Goal: Check status: Check status

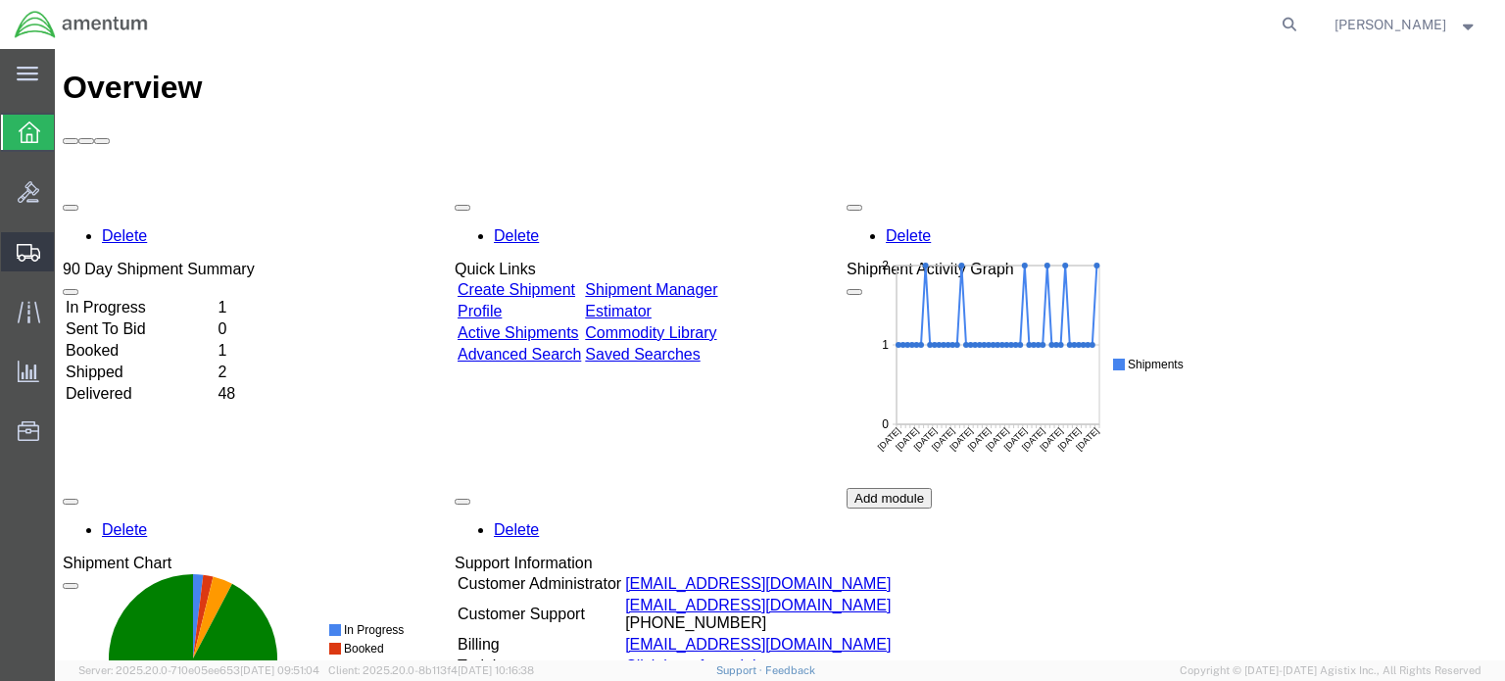
click at [0, 0] on span "Shipment Manager" at bounding box center [0, 0] width 0 height 0
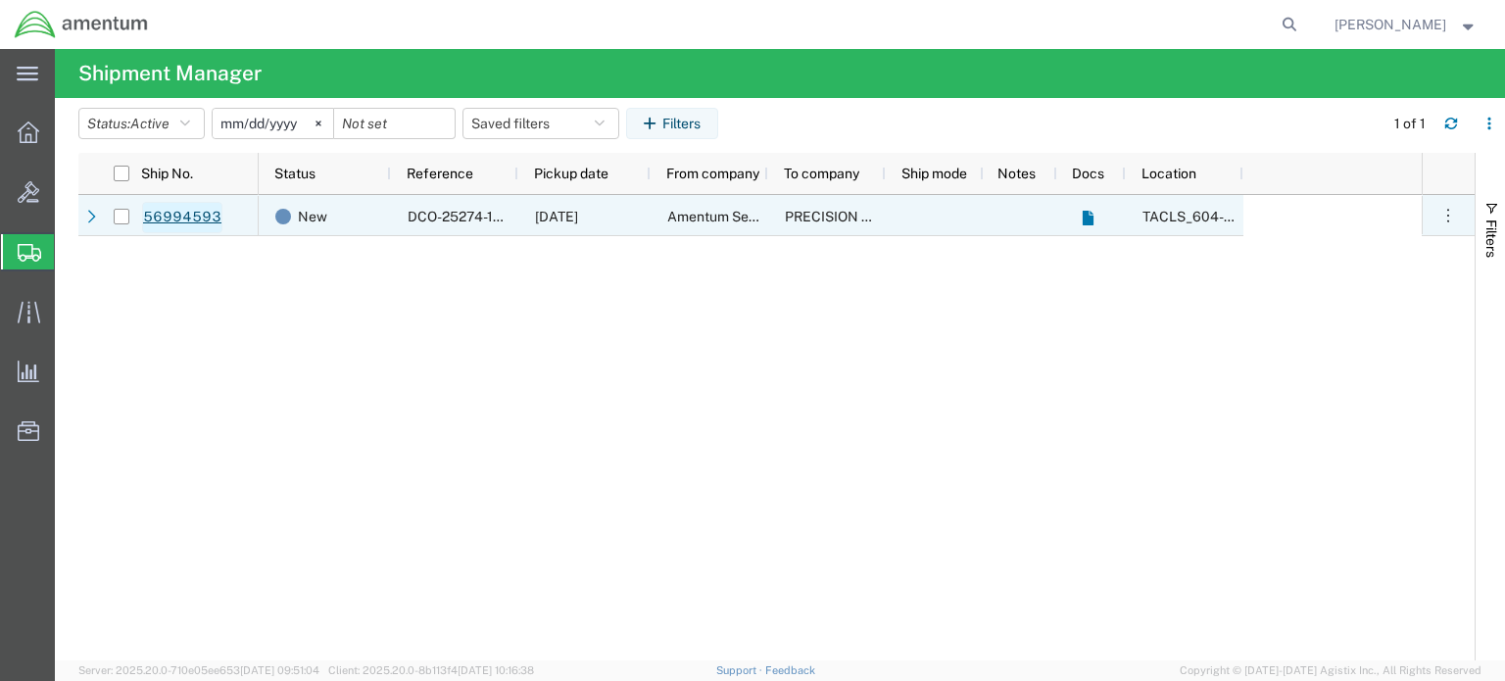
click at [188, 216] on link "56994593" at bounding box center [182, 217] width 80 height 31
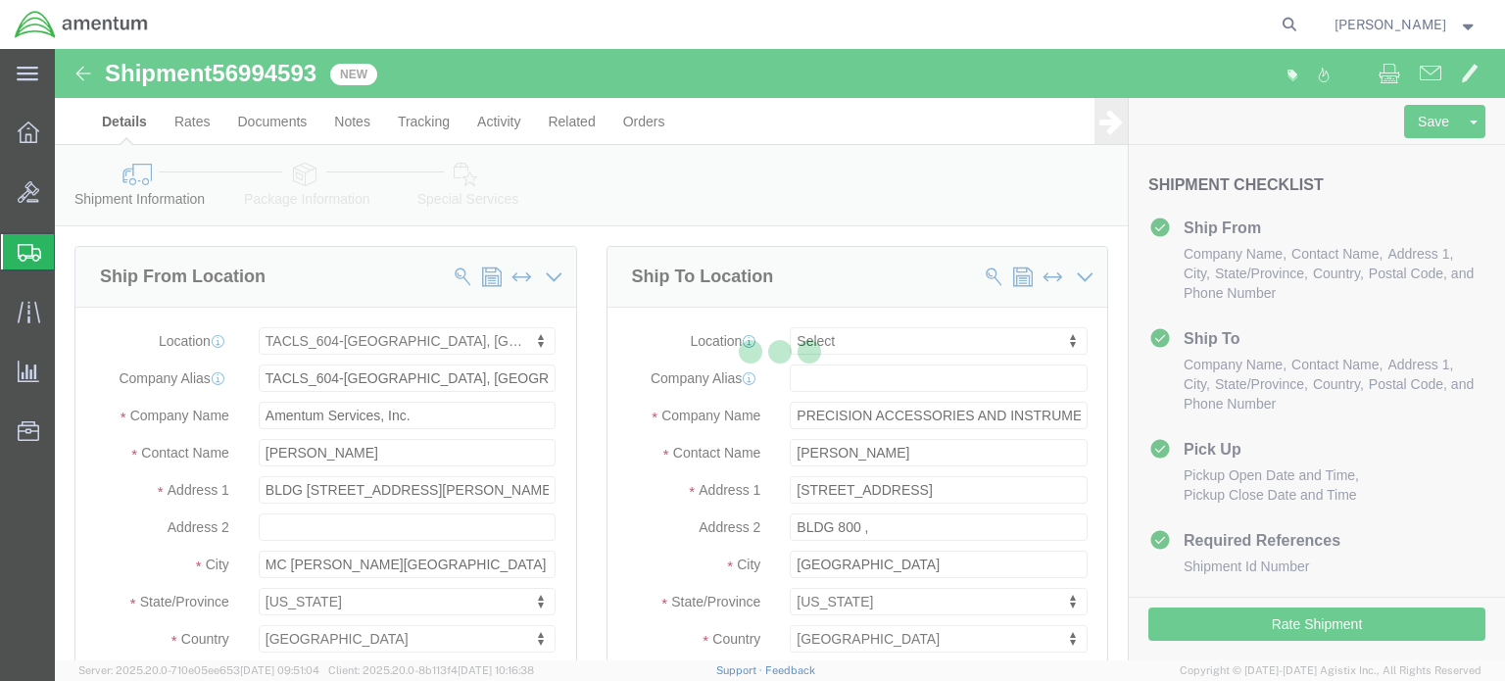
select select "42709"
select select
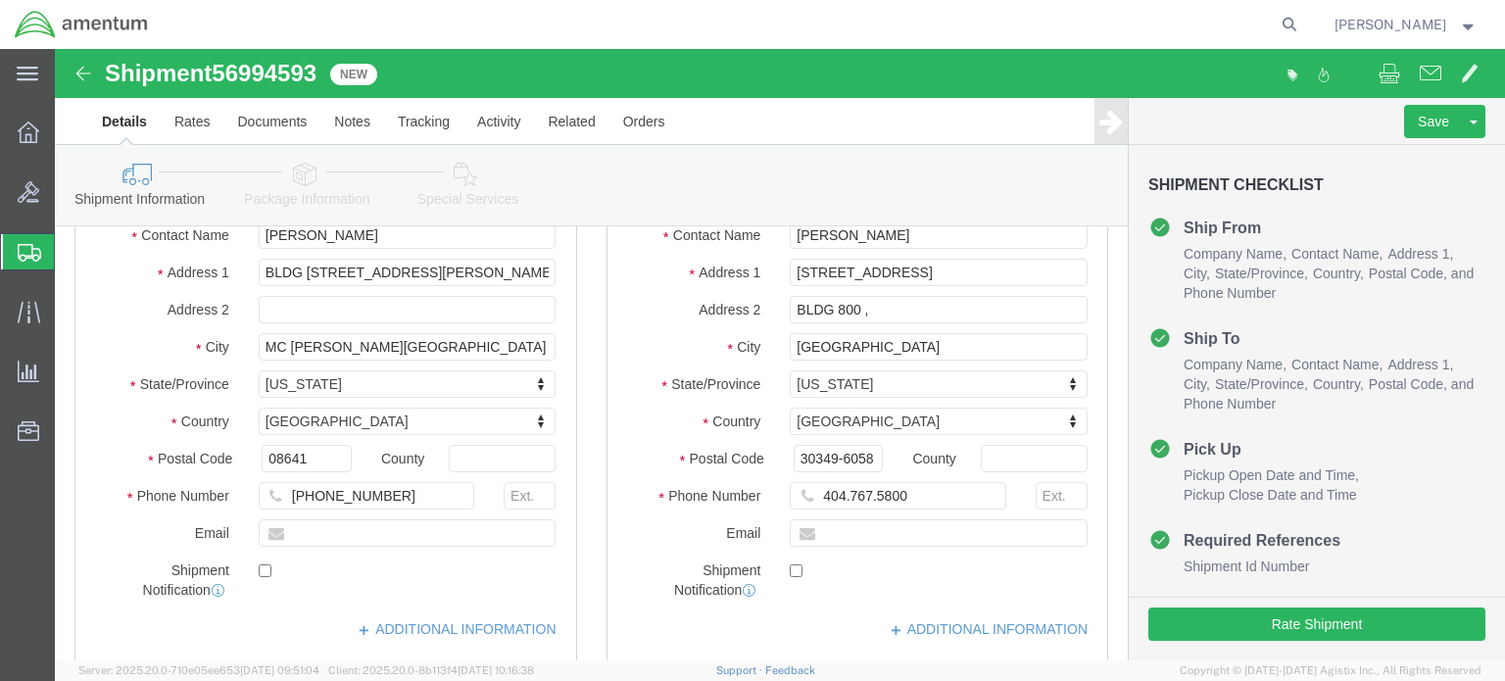
scroll to position [294, 0]
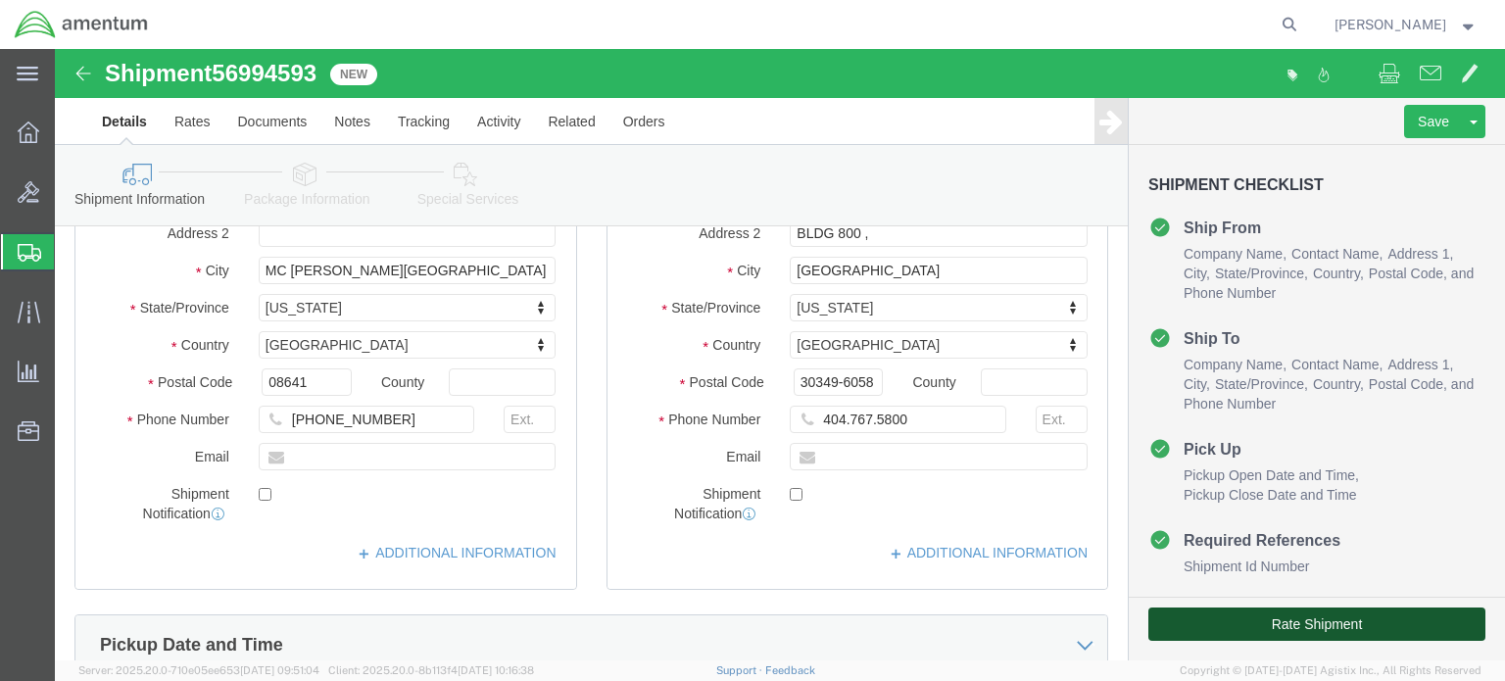
click button "Rate Shipment"
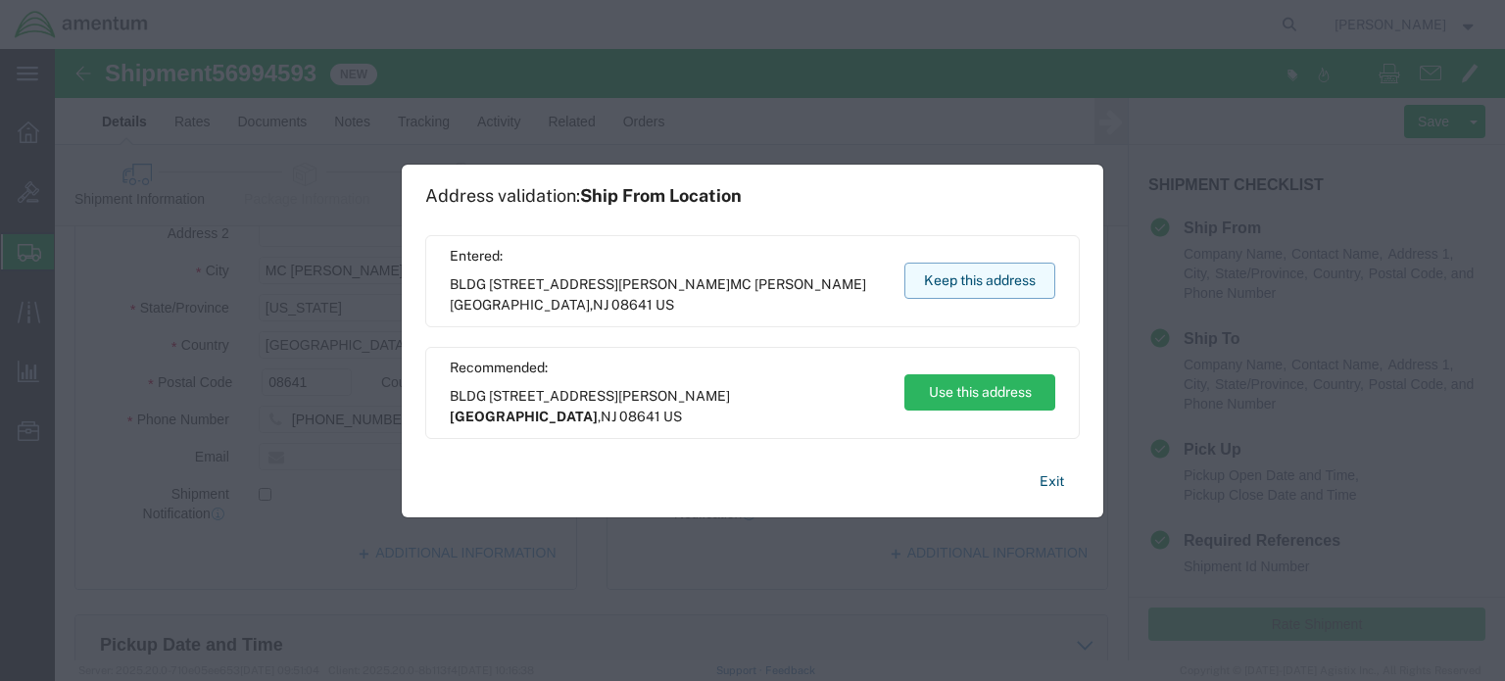
drag, startPoint x: 954, startPoint y: 293, endPoint x: 897, endPoint y: 244, distance: 75.0
click at [954, 293] on button "Keep this address" at bounding box center [979, 281] width 151 height 36
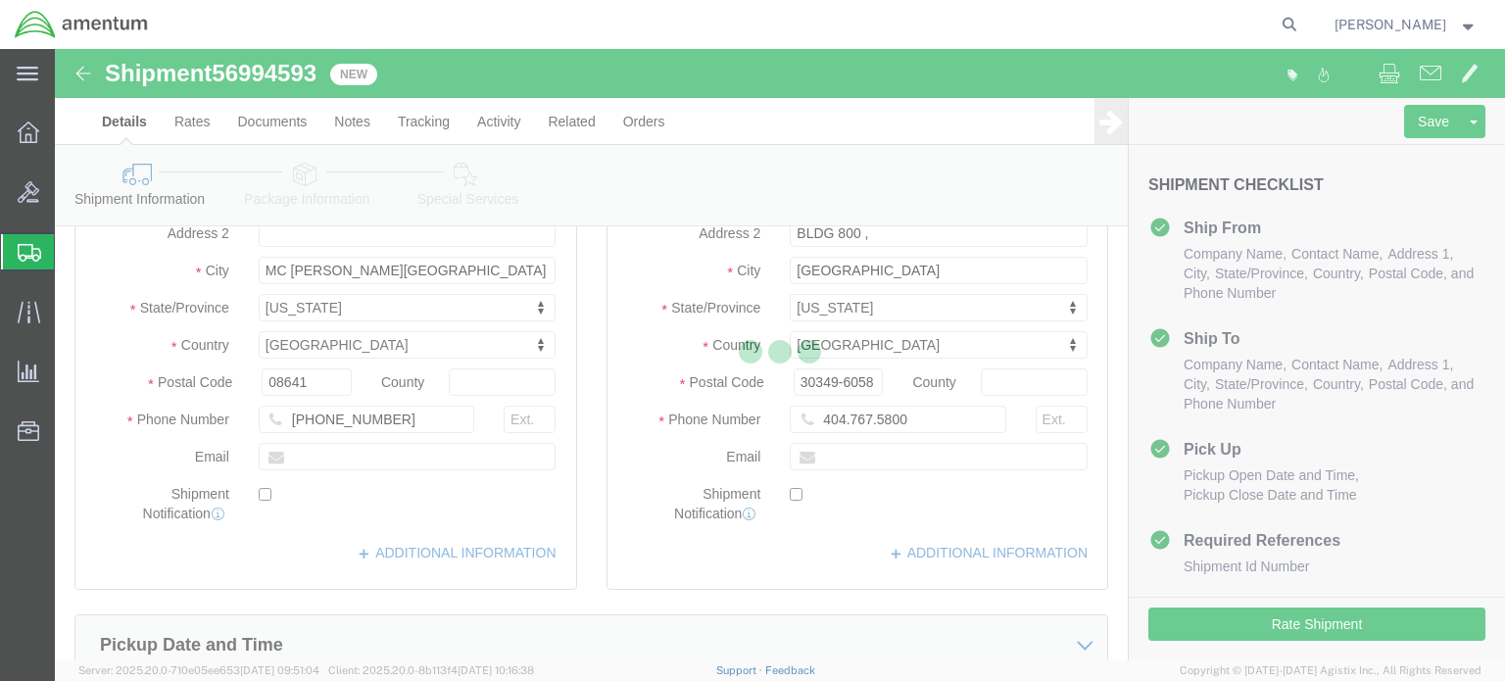
select select "42709"
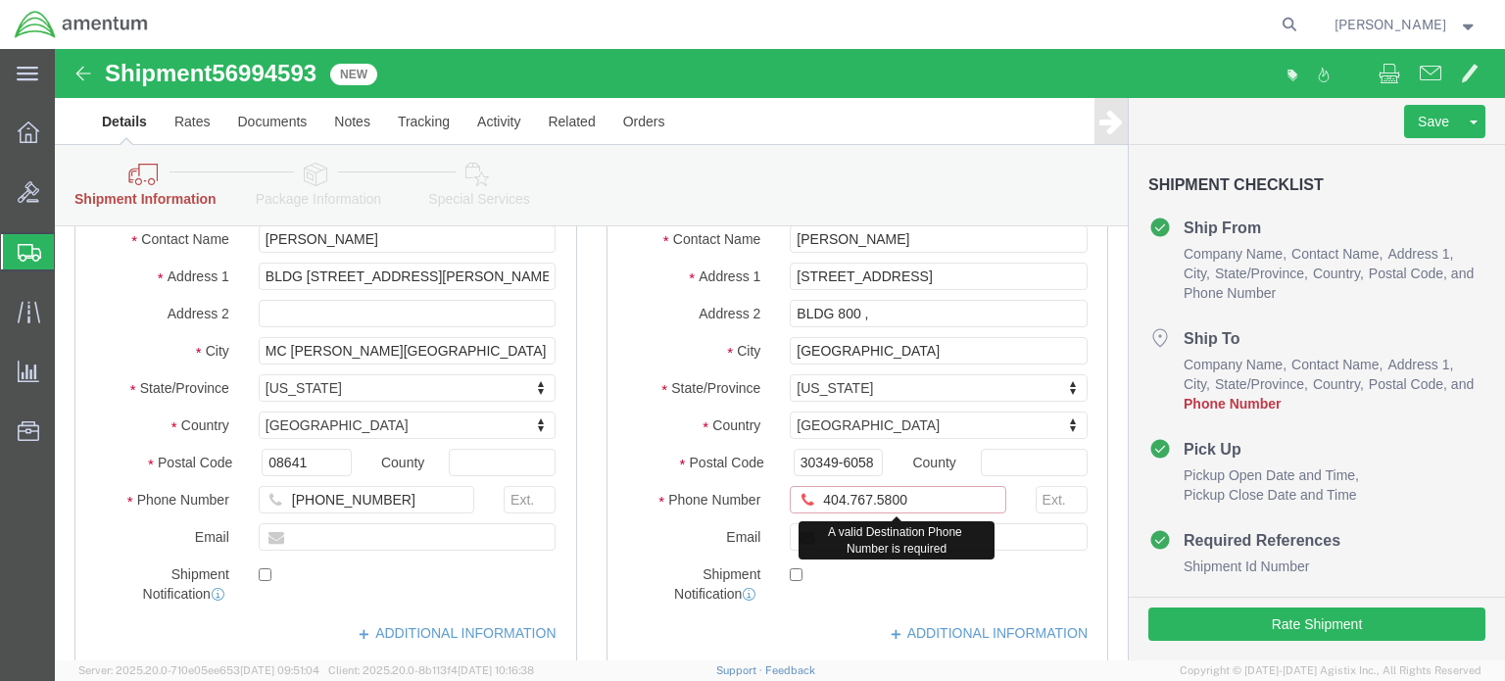
drag, startPoint x: 788, startPoint y: 442, endPoint x: 792, endPoint y: 463, distance: 21.9
click input "404.767.5800"
click input "404-767.5800"
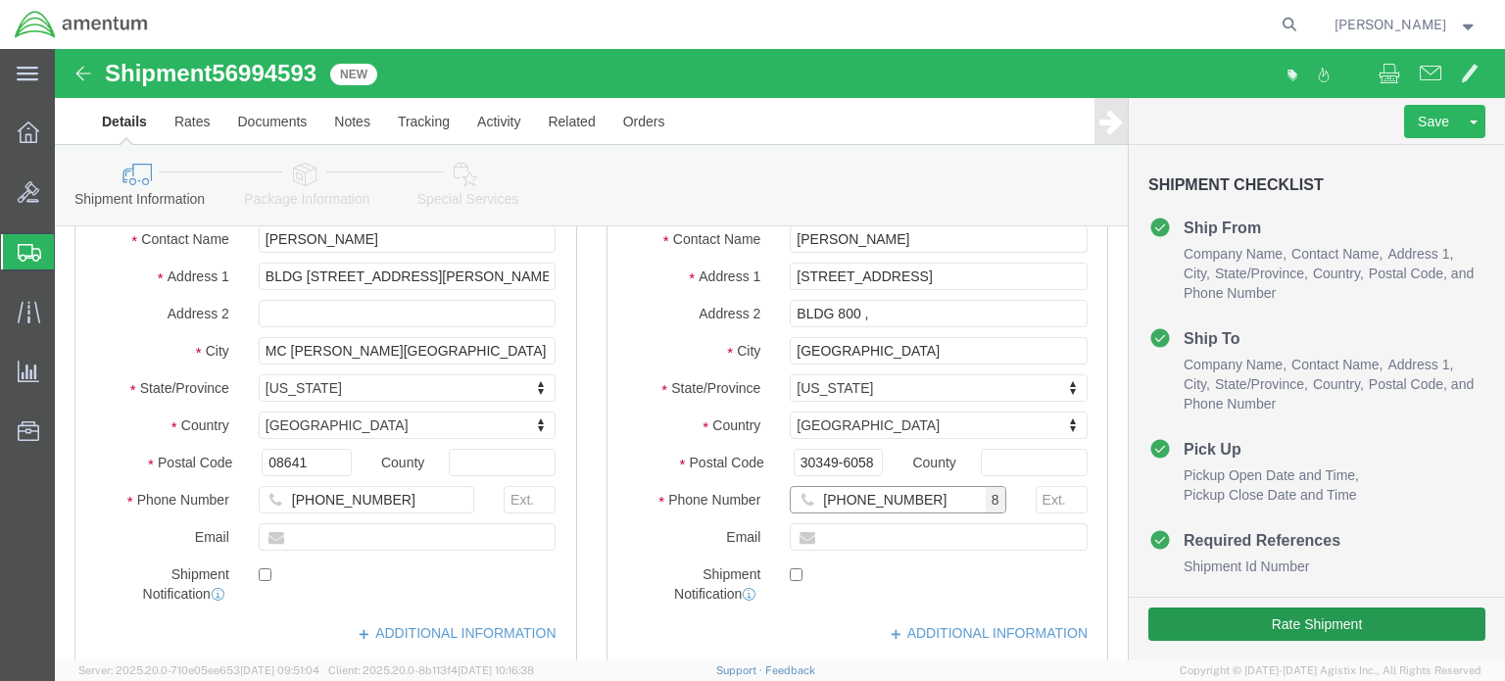
type input "[PHONE_NUMBER]"
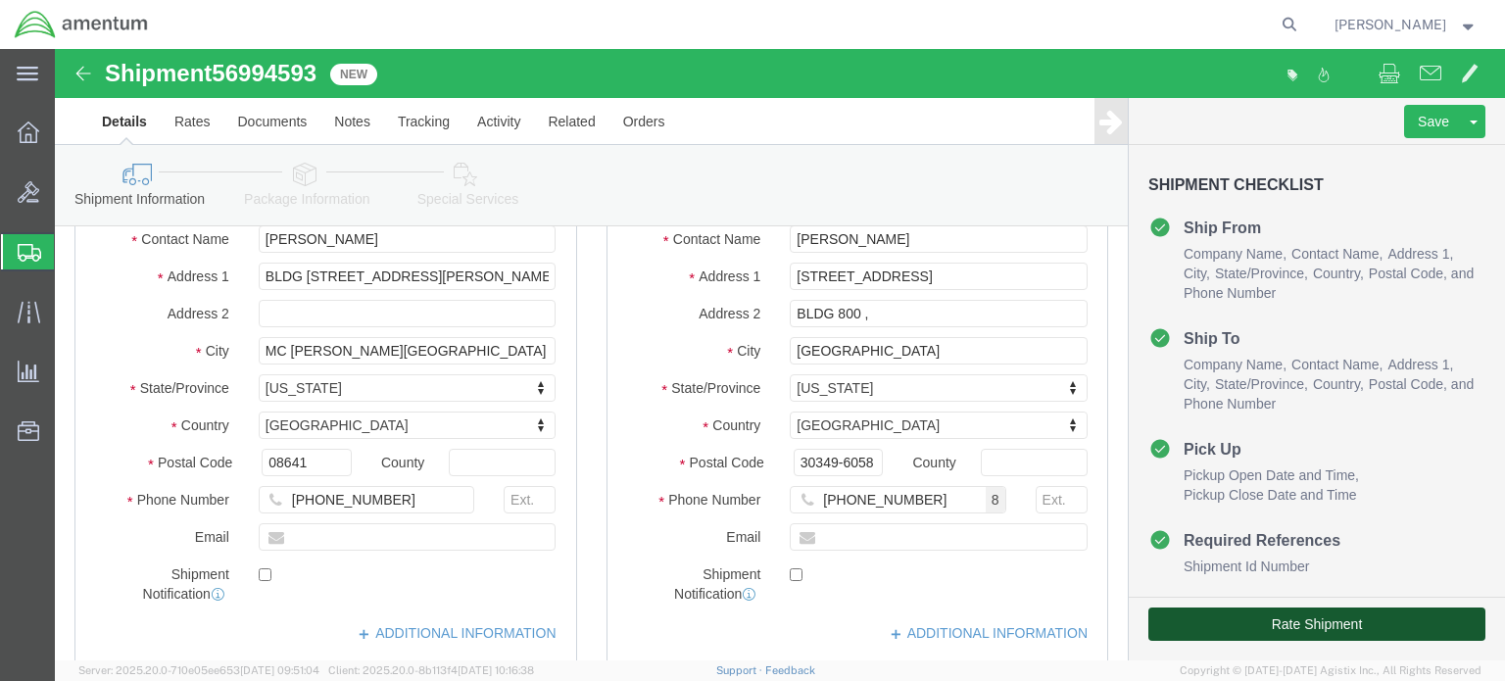
click button "Rate Shipment"
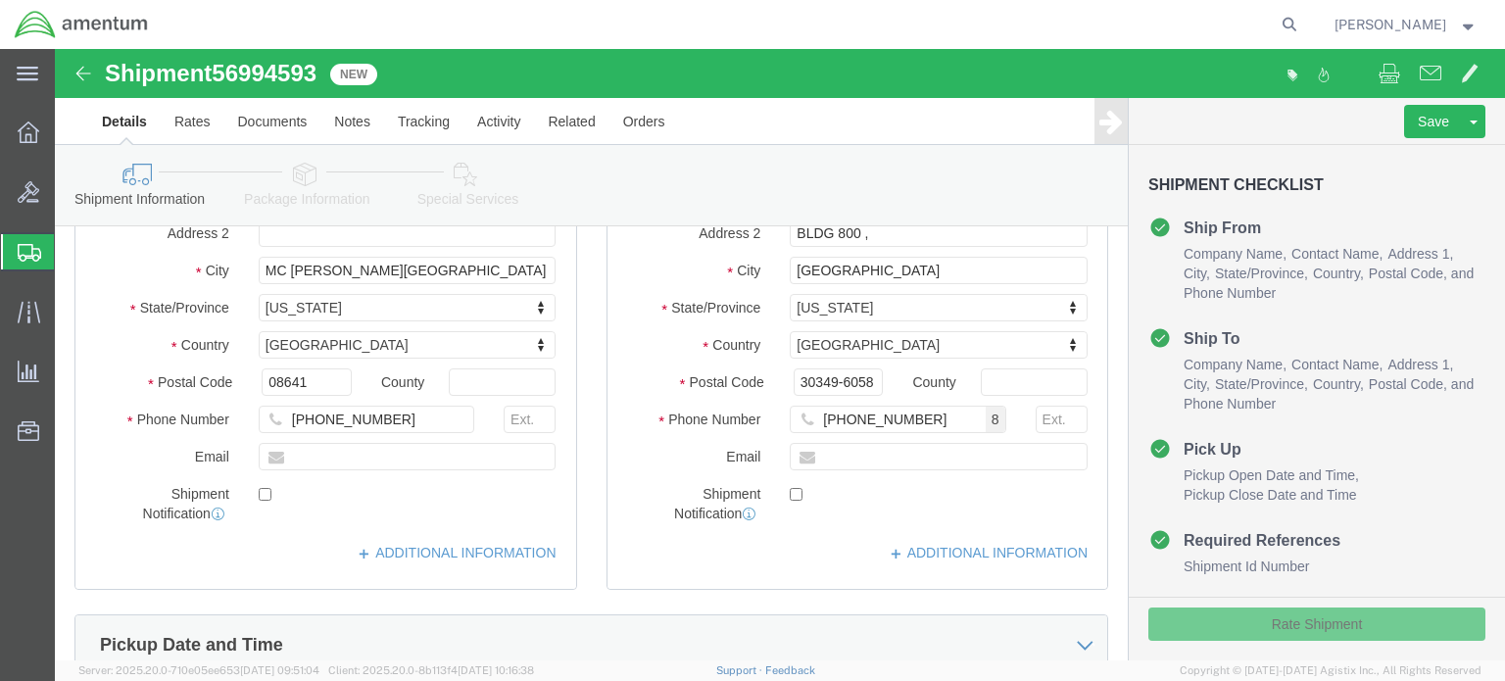
scroll to position [215, 0]
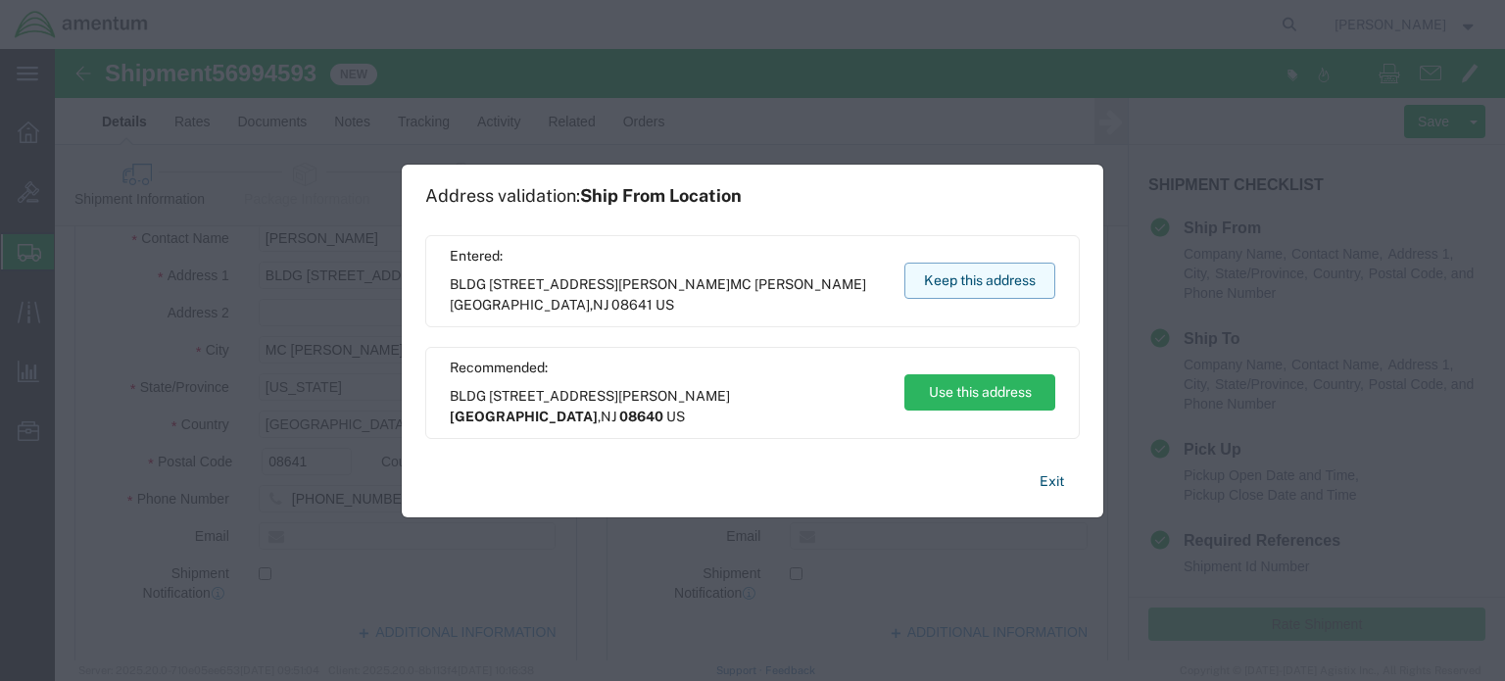
click at [971, 287] on button "Keep this address" at bounding box center [979, 281] width 151 height 36
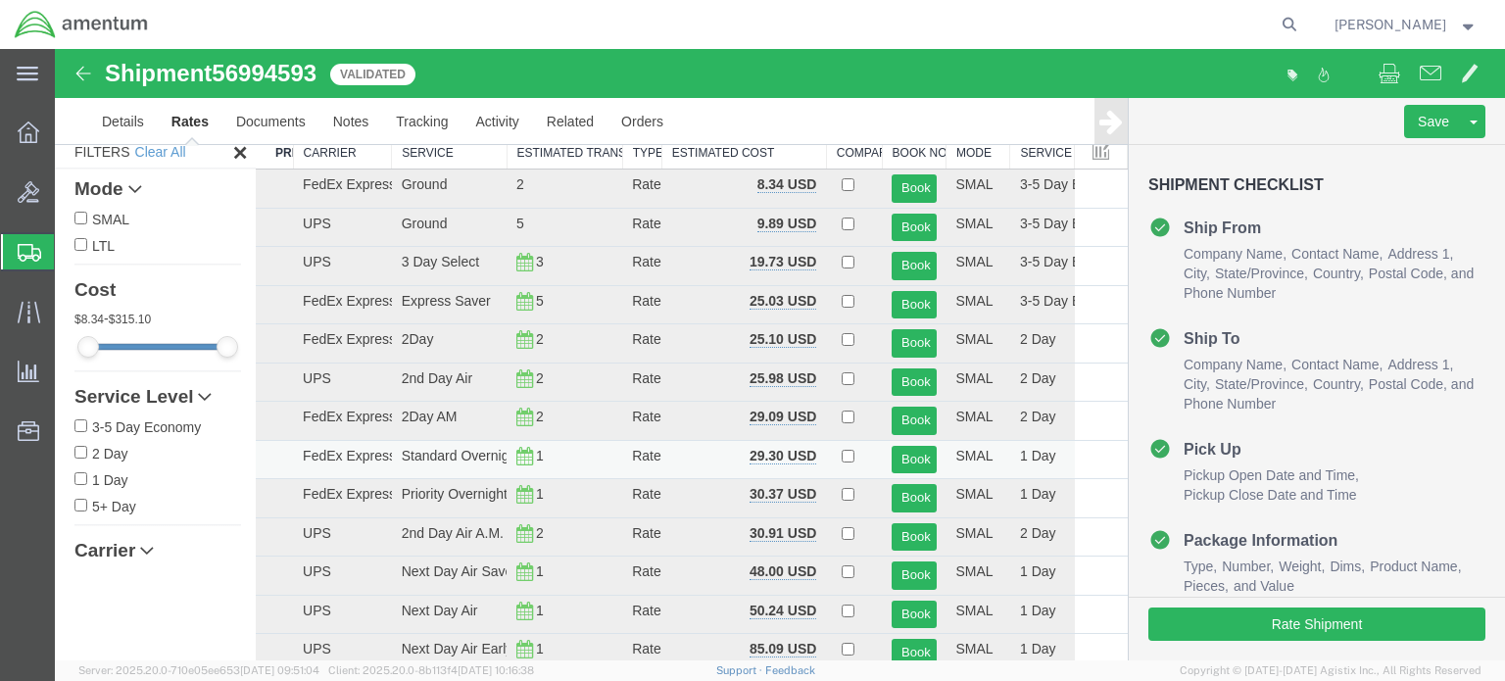
scroll to position [0, 0]
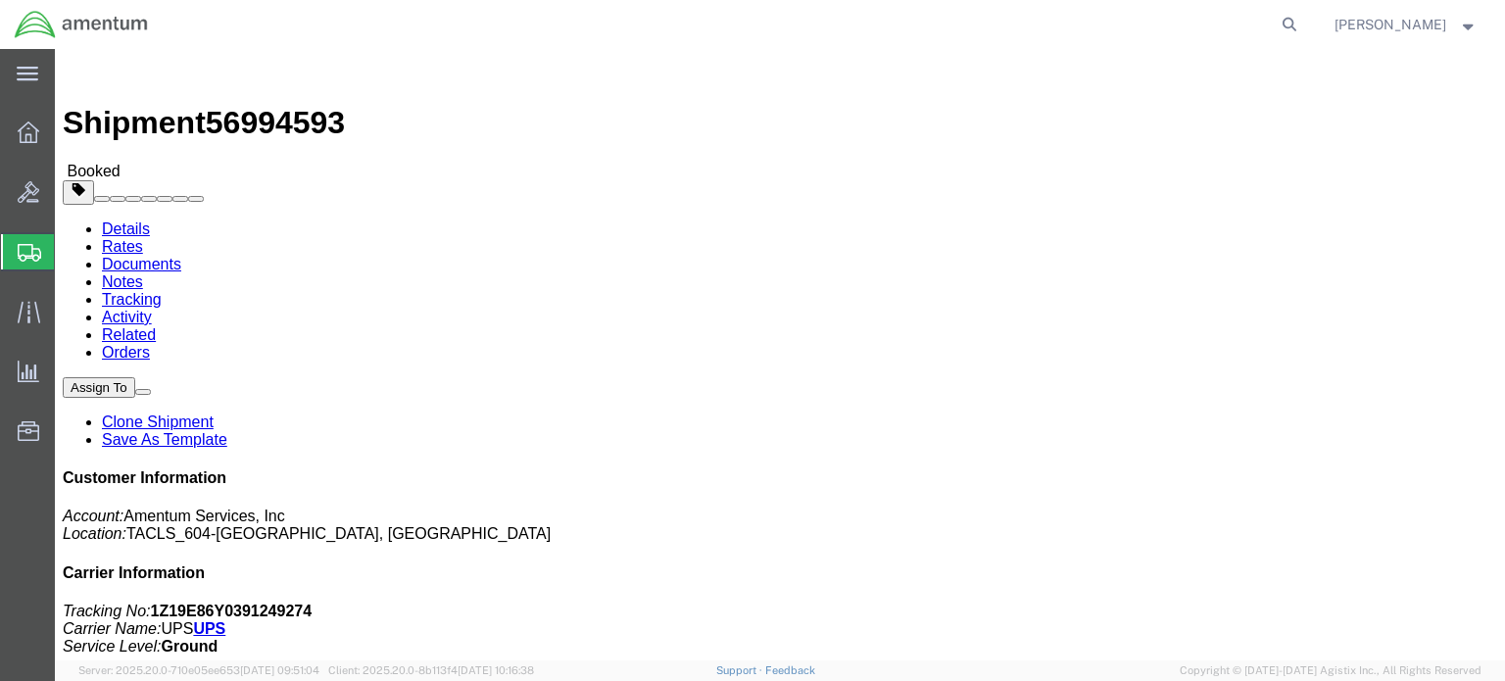
click link "Documents"
